Goal: Information Seeking & Learning: Learn about a topic

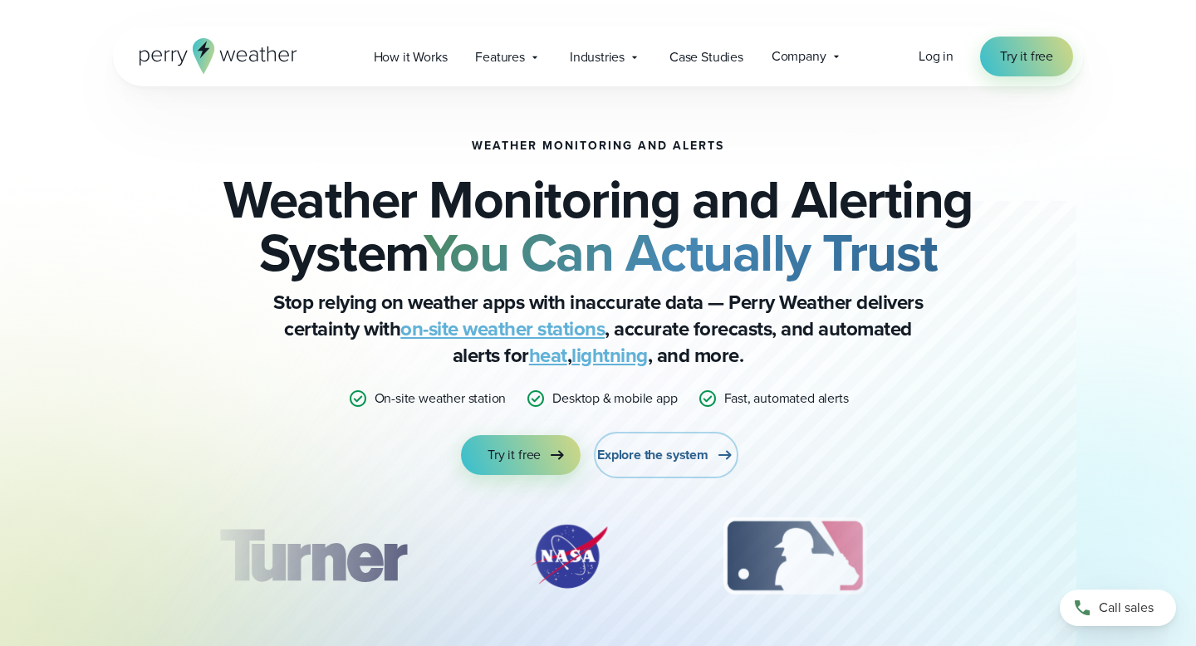
click at [675, 448] on span "Explore the system" at bounding box center [652, 455] width 111 height 20
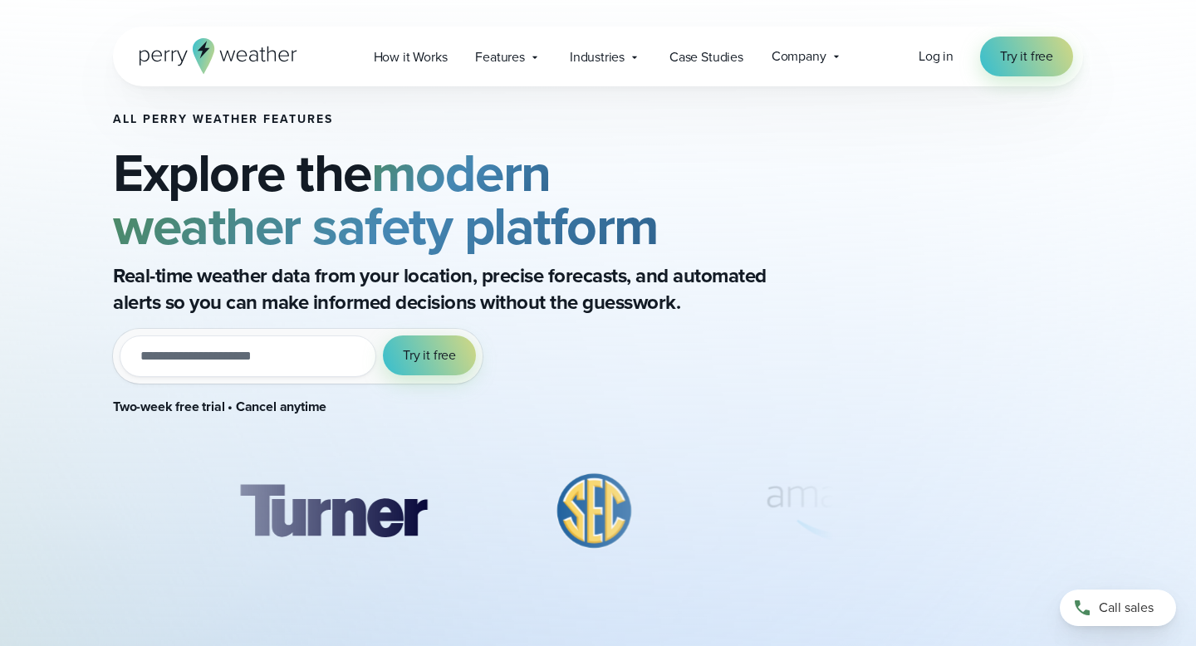
scroll to position [8, 0]
